Goal: Information Seeking & Learning: Learn about a topic

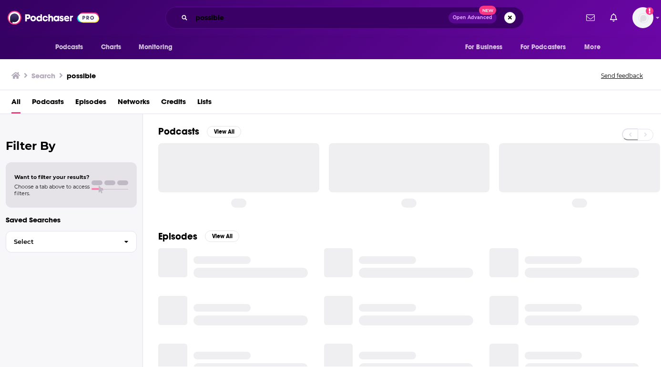
click at [214, 17] on input "possible" at bounding box center [320, 17] width 257 height 15
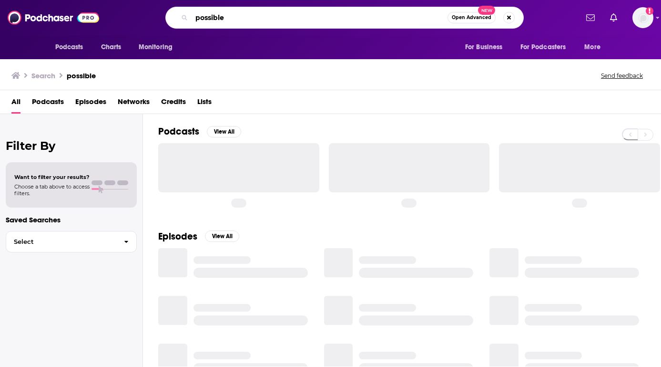
click at [214, 17] on input "possible" at bounding box center [320, 17] width 256 height 15
type input "clinical trialblazers"
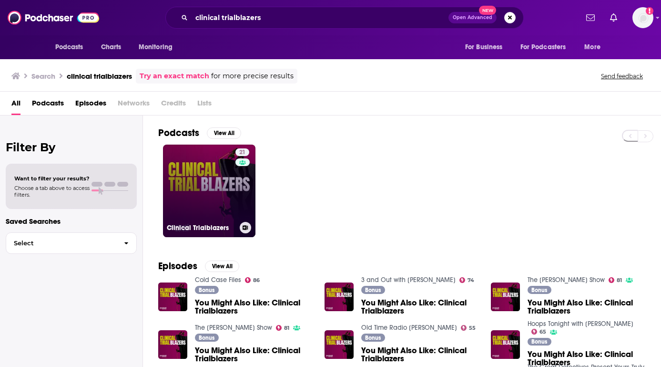
click at [188, 176] on link "21 Clinical Trialblazers" at bounding box center [209, 190] width 92 height 92
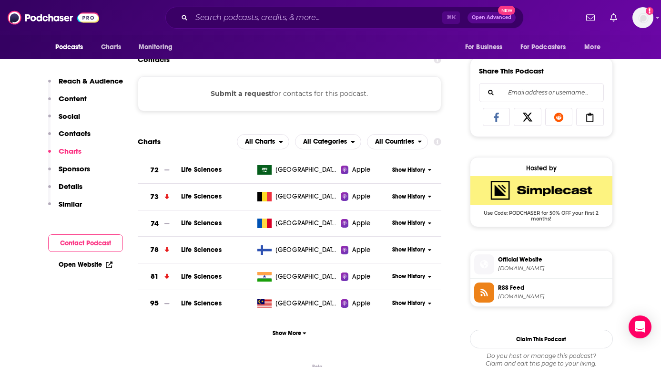
scroll to position [577, 0]
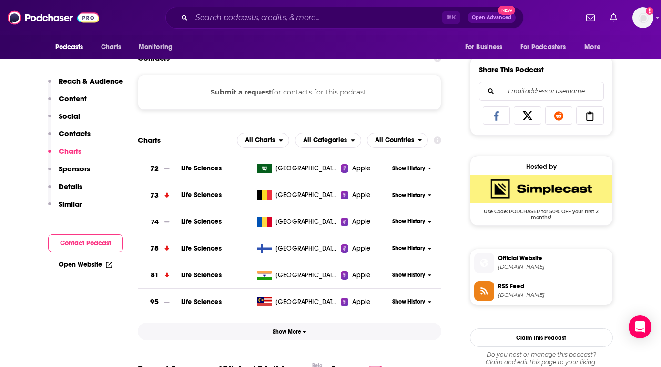
click at [284, 333] on span "Show More" at bounding box center [290, 331] width 34 height 7
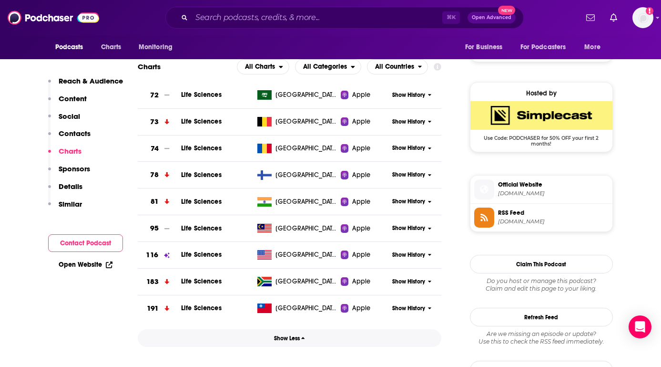
scroll to position [679, 0]
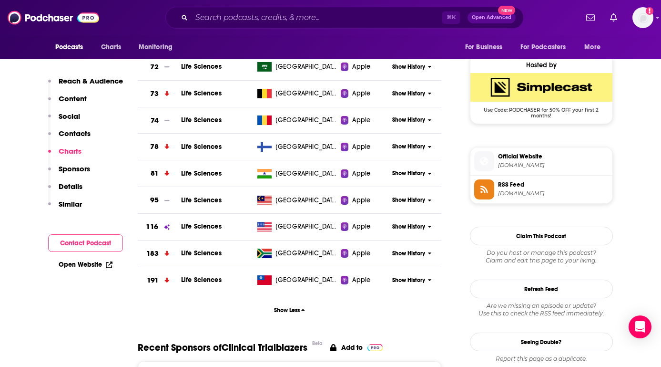
click at [412, 225] on span "Show History" at bounding box center [408, 227] width 33 height 8
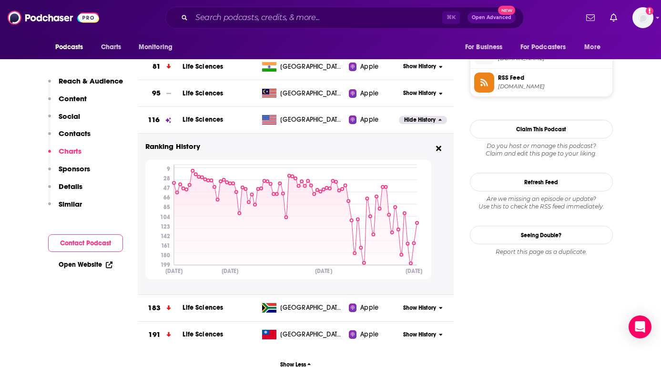
scroll to position [786, 0]
